Goal: Book appointment/travel/reservation

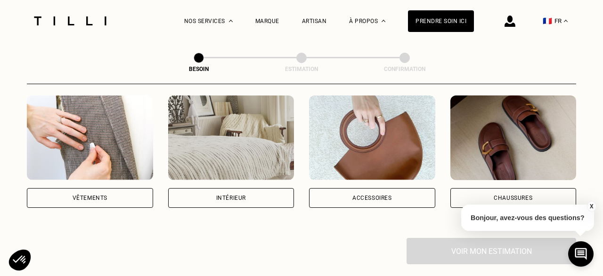
scroll to position [185, 0]
click at [87, 195] on div "Vêtements" at bounding box center [89, 198] width 35 height 6
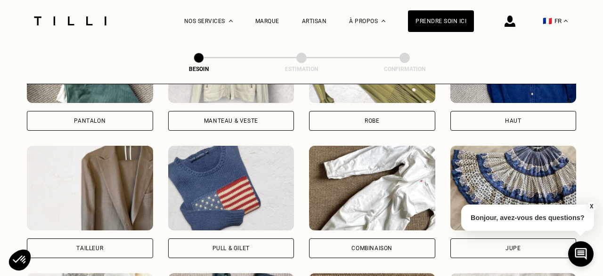
scroll to position [518, 0]
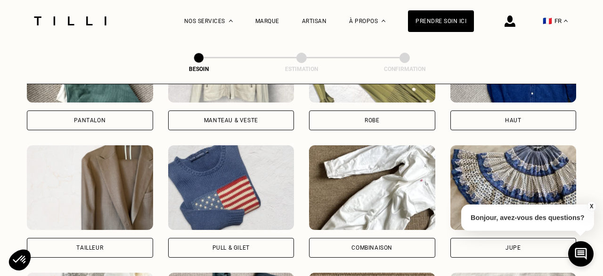
click at [495, 112] on div "Haut" at bounding box center [513, 121] width 126 height 20
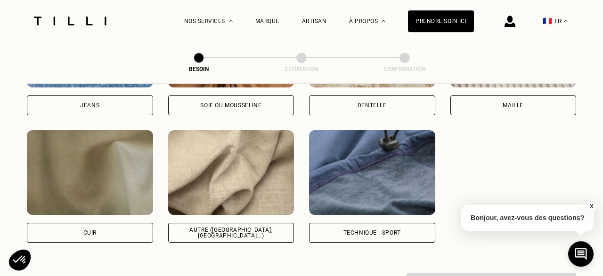
scroll to position [1105, 0]
click at [256, 228] on div "Autre ([GEOGRAPHIC_DATA], [GEOGRAPHIC_DATA]...)" at bounding box center [231, 233] width 110 height 11
select select "FR"
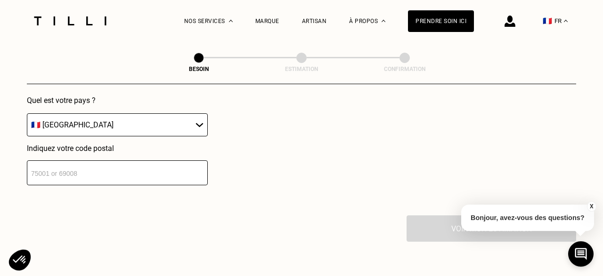
scroll to position [1395, 0]
click at [126, 170] on input "number" at bounding box center [117, 173] width 181 height 25
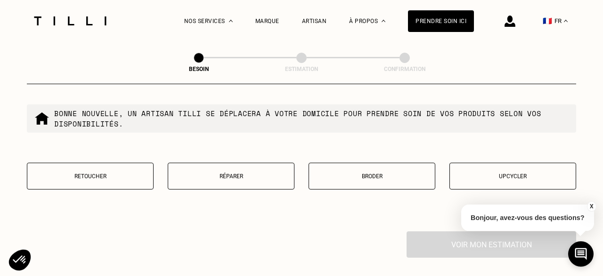
scroll to position [1622, 0]
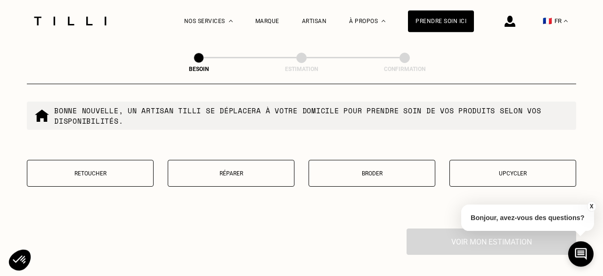
type input "75002"
click at [377, 170] on p "Broder" at bounding box center [372, 173] width 116 height 7
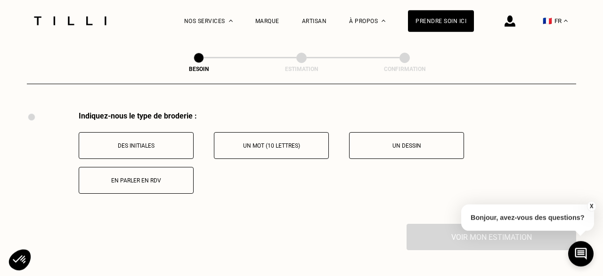
scroll to position [1740, 0]
click at [591, 208] on button "X" at bounding box center [590, 206] width 9 height 10
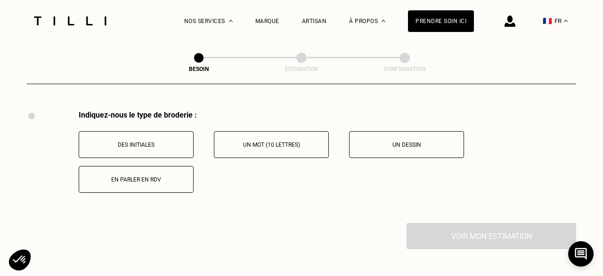
click at [290, 149] on button "Un mot (10 lettres)" at bounding box center [271, 144] width 115 height 27
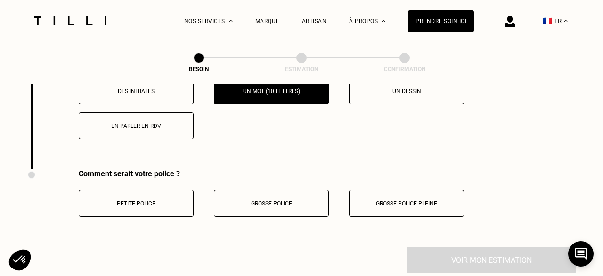
scroll to position [1796, 0]
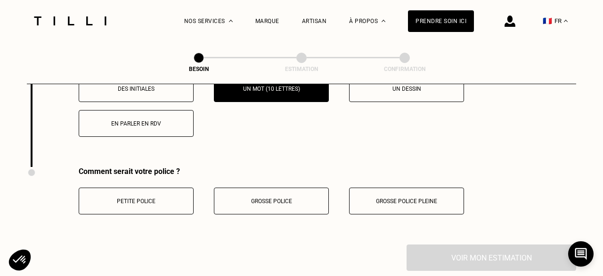
click at [138, 201] on button "Petite police" at bounding box center [136, 201] width 115 height 27
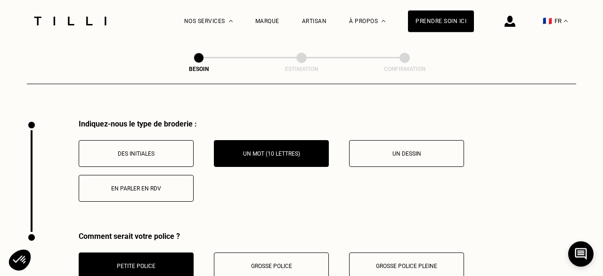
scroll to position [1730, 0]
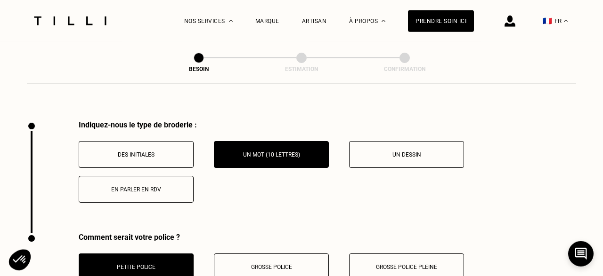
click at [160, 186] on p "En parler en RDV" at bounding box center [136, 189] width 105 height 7
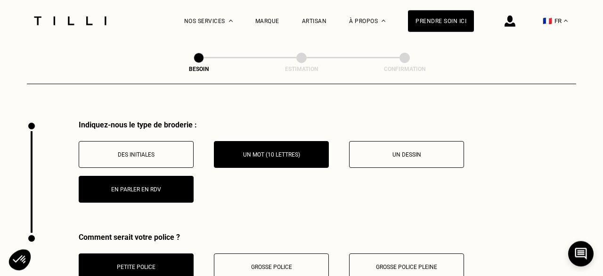
click at [241, 152] on p "Un mot (10 lettres)" at bounding box center [271, 155] width 105 height 7
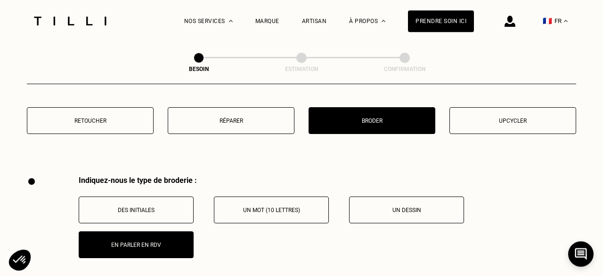
scroll to position [1674, 0]
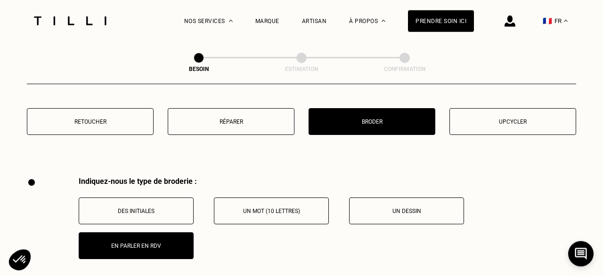
click at [280, 208] on p "Un mot (10 lettres)" at bounding box center [271, 211] width 105 height 7
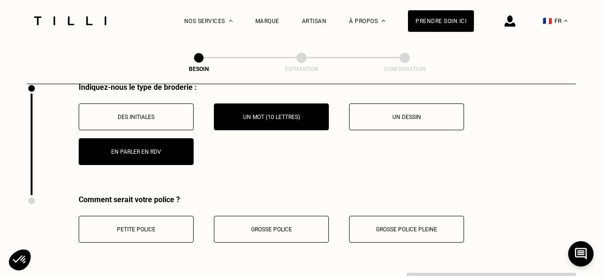
scroll to position [1770, 0]
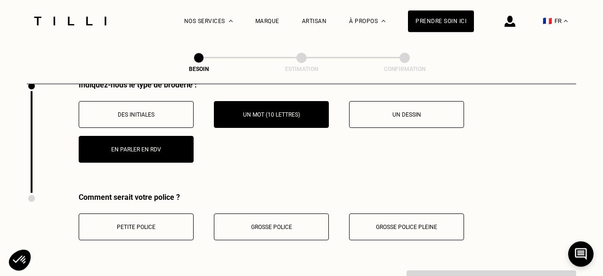
click at [165, 226] on button "Petite police" at bounding box center [136, 227] width 115 height 27
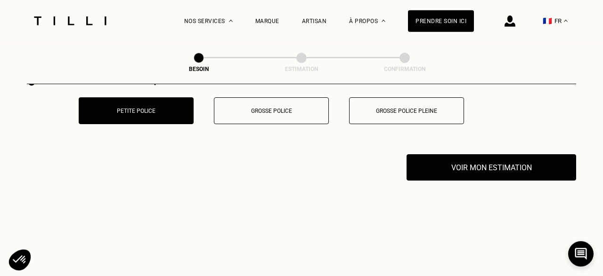
scroll to position [1889, 0]
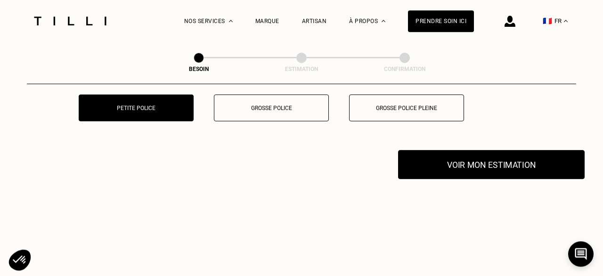
click at [494, 157] on button "Voir mon estimation" at bounding box center [491, 164] width 186 height 29
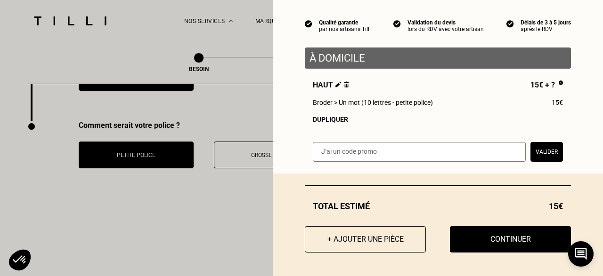
scroll to position [1841, 0]
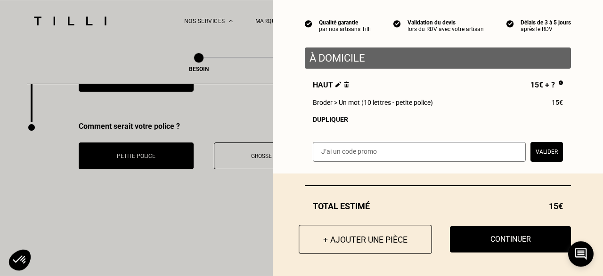
click at [391, 247] on button "+ Ajouter une pièce" at bounding box center [364, 239] width 133 height 29
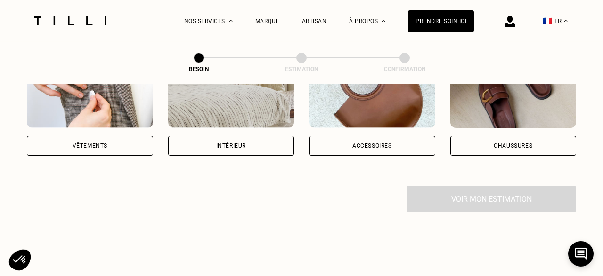
scroll to position [240, 0]
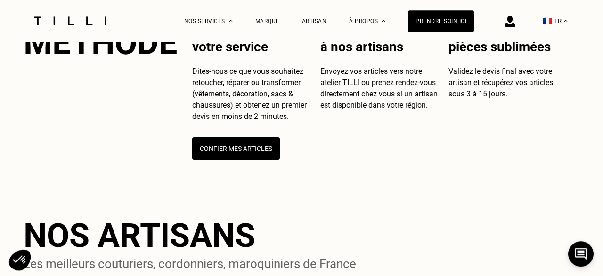
scroll to position [373, 0]
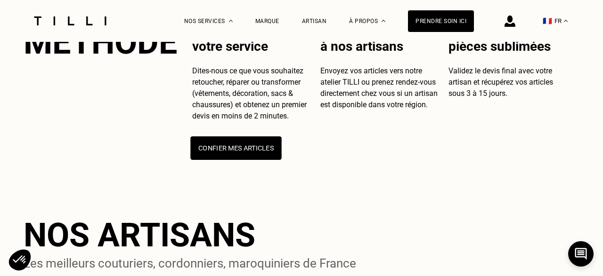
click at [257, 160] on button "Confier mes articles" at bounding box center [235, 149] width 91 height 24
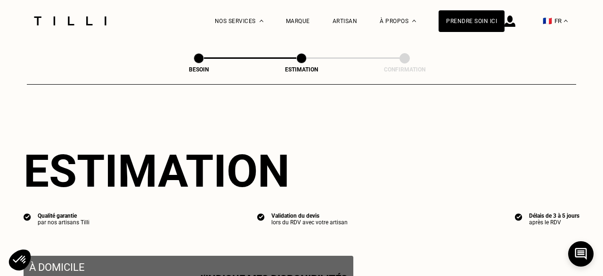
select select "FR"
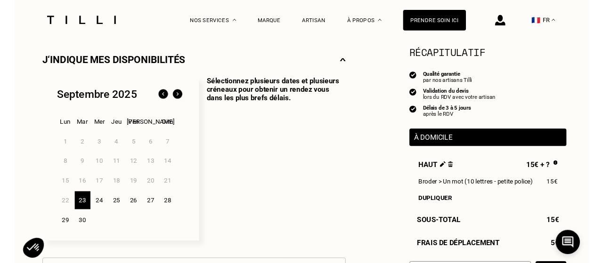
scroll to position [210, 0]
